Goal: Check status: Check status

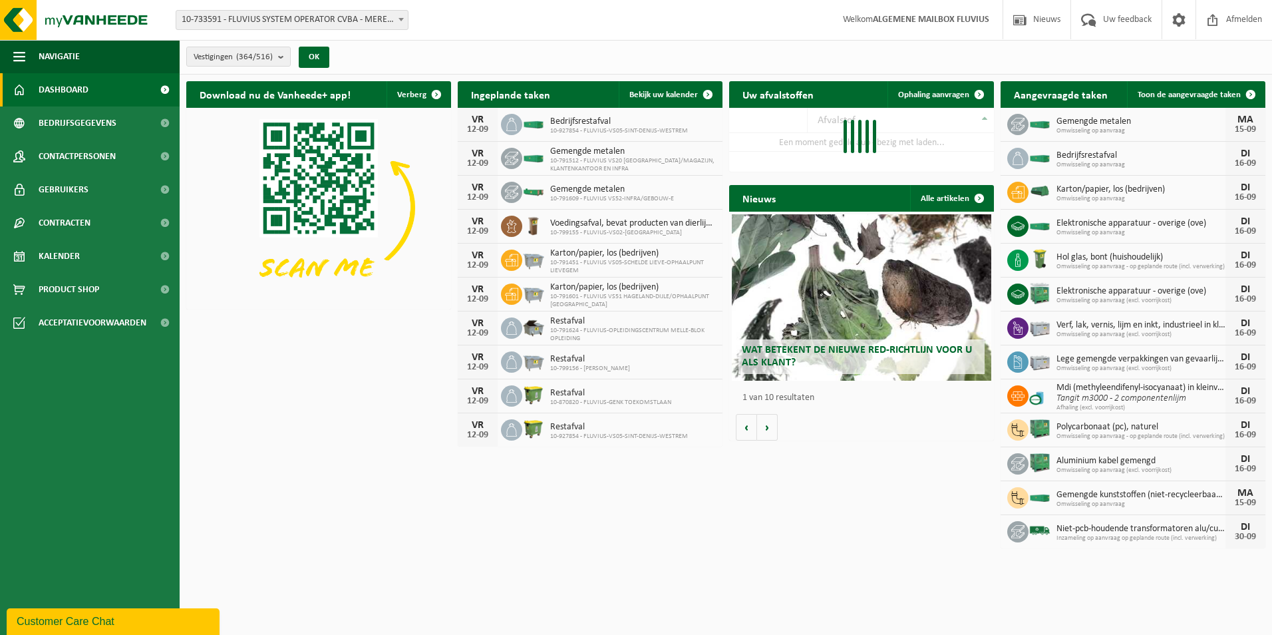
click at [401, 17] on span at bounding box center [401, 19] width 13 height 17
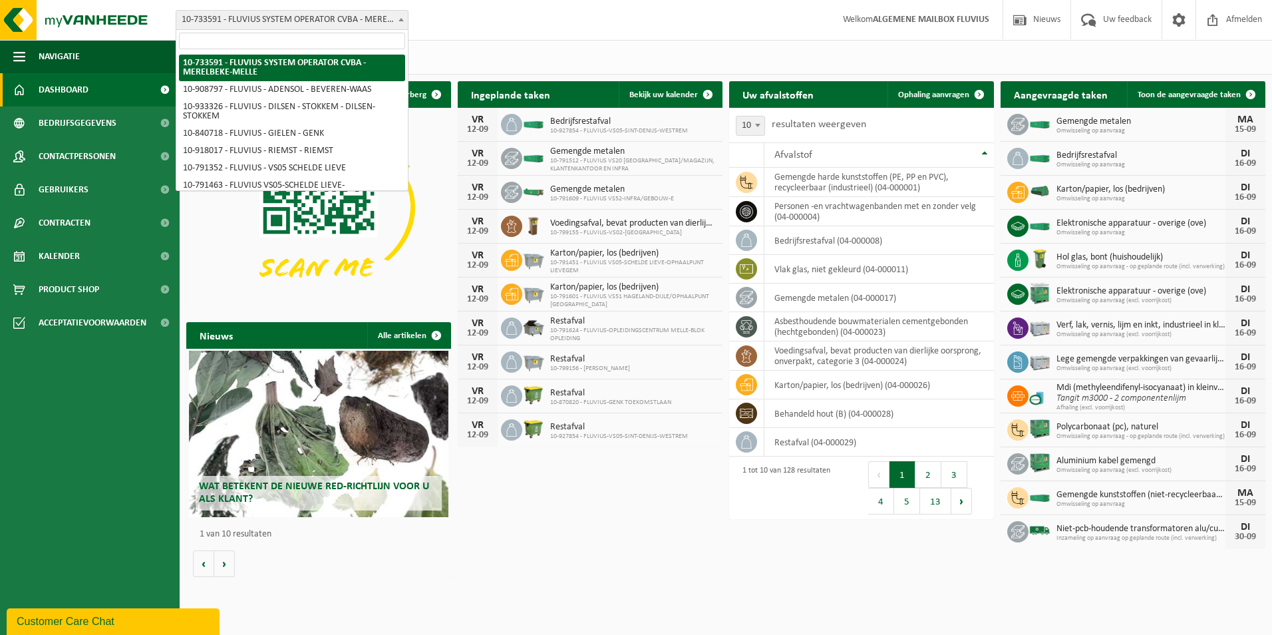
click at [302, 47] on input "search" at bounding box center [292, 41] width 226 height 17
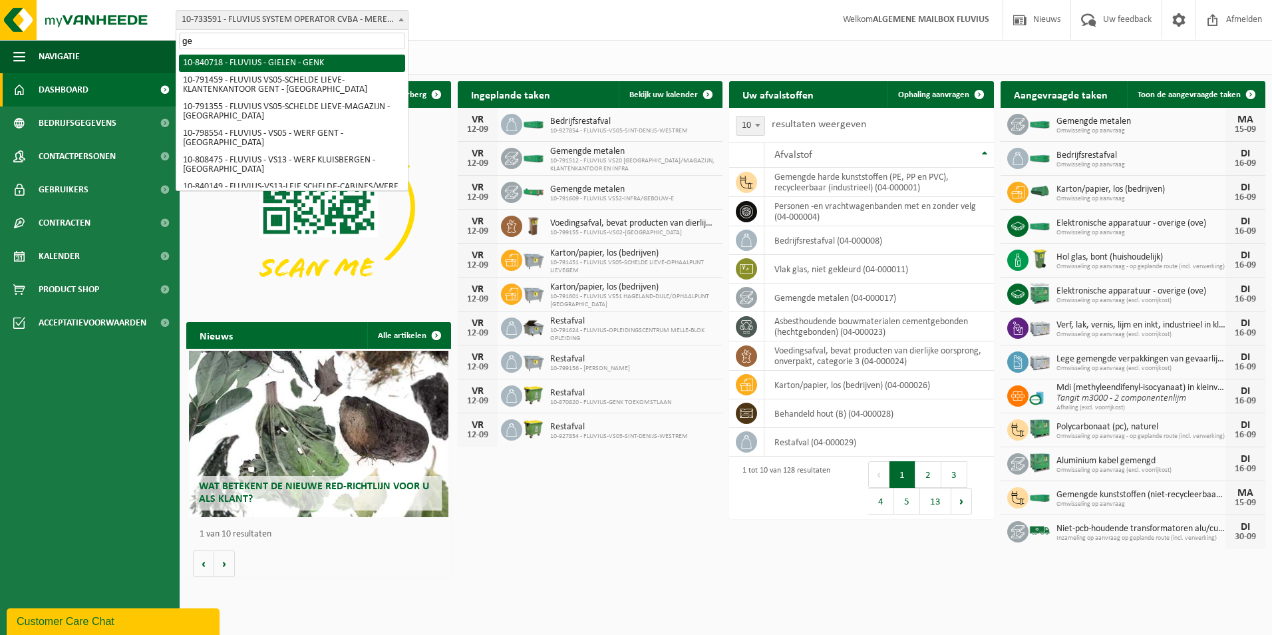
type input "g"
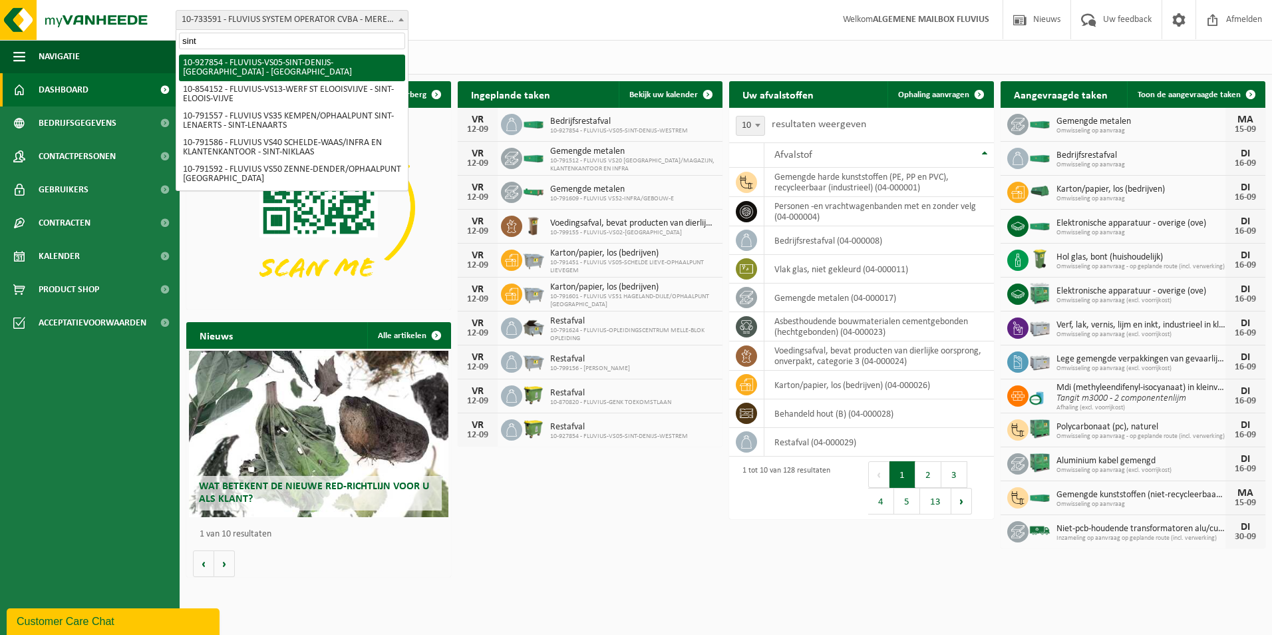
type input "sint"
select select "133075"
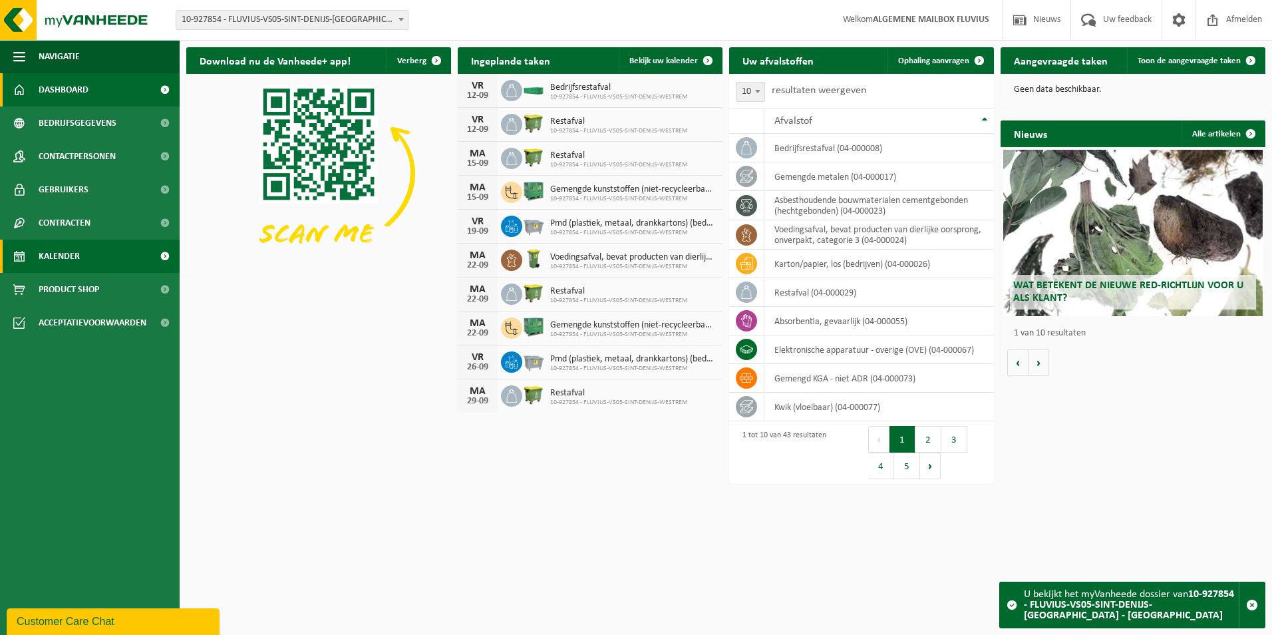
click at [59, 252] on span "Kalender" at bounding box center [59, 256] width 41 height 33
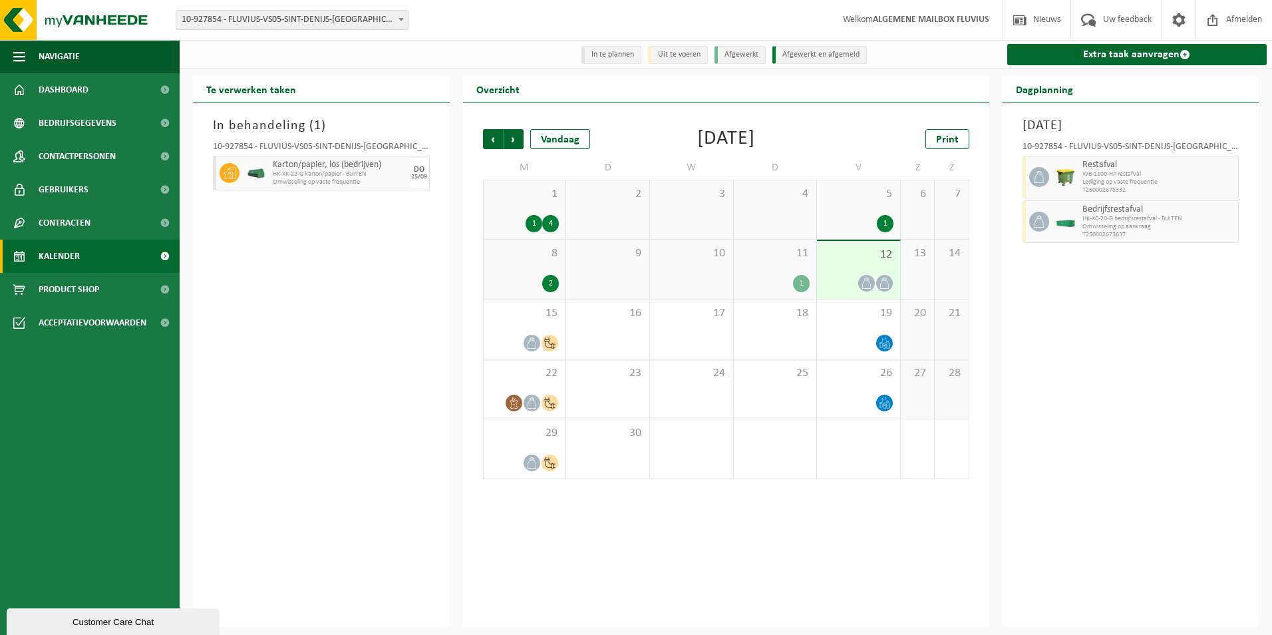
click at [865, 284] on icon at bounding box center [866, 283] width 11 height 11
click at [886, 282] on icon at bounding box center [884, 283] width 11 height 11
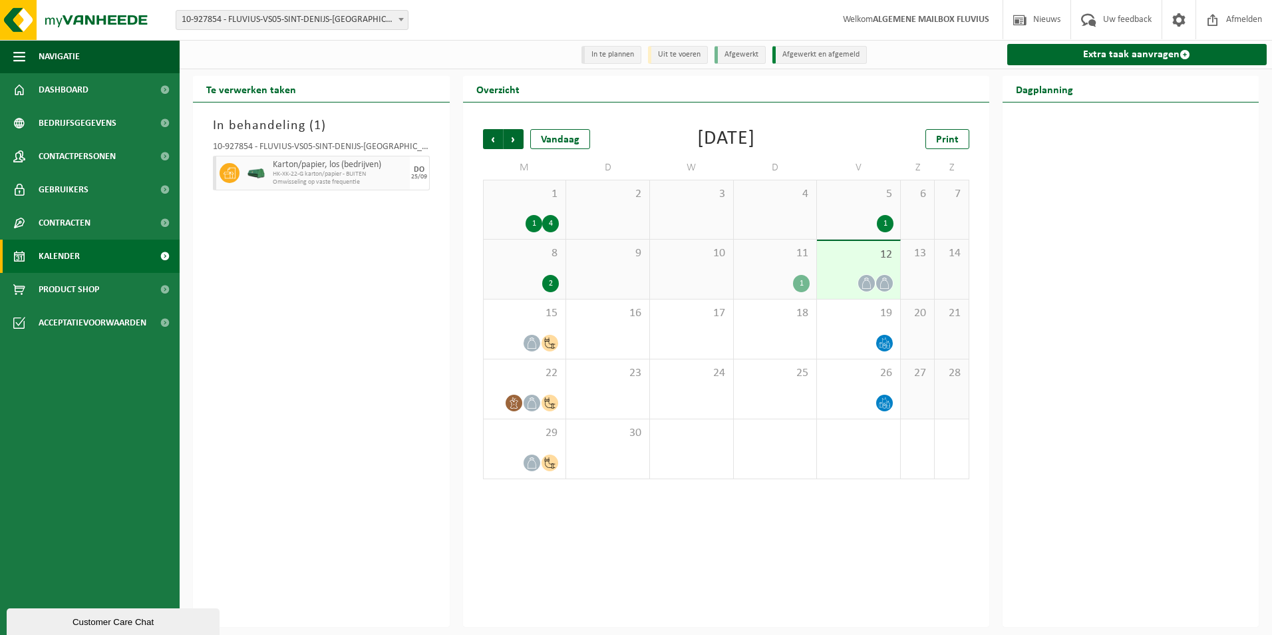
click at [867, 282] on icon at bounding box center [866, 283] width 11 height 11
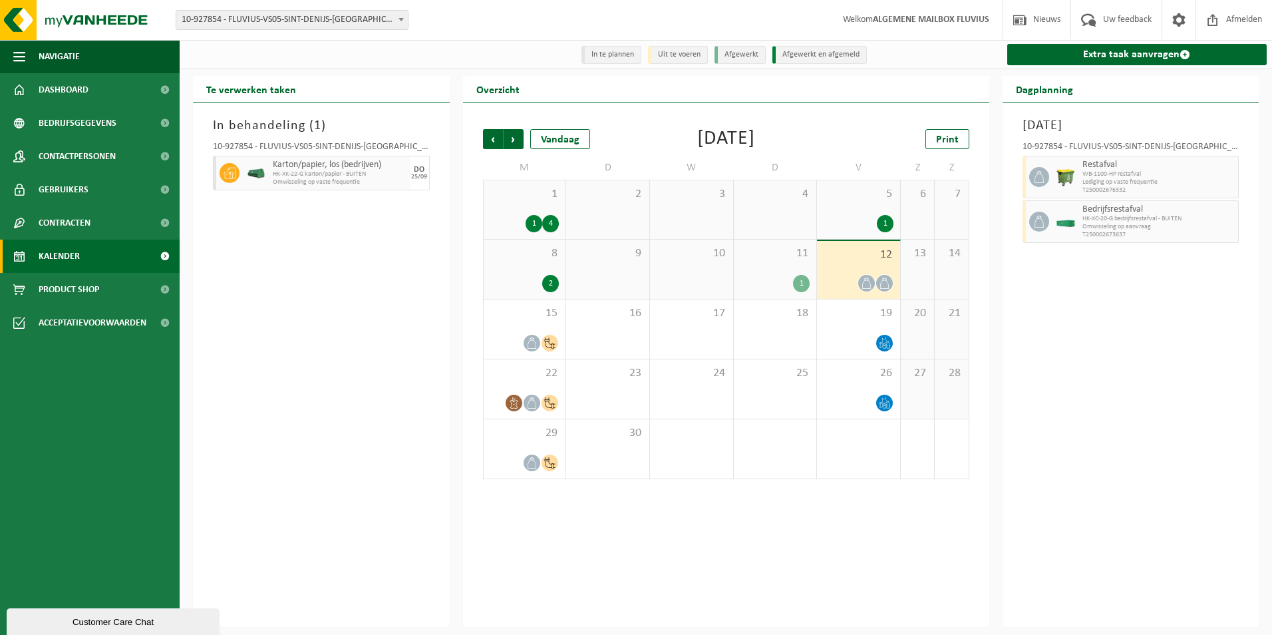
click at [1099, 310] on div "Vrijdag 12 september 2025 10-927854 - FLUVIUS-VS05-SINT-DENIJS-WESTREM - SINT-D…" at bounding box center [1131, 364] width 257 height 524
